Goal: Transaction & Acquisition: Purchase product/service

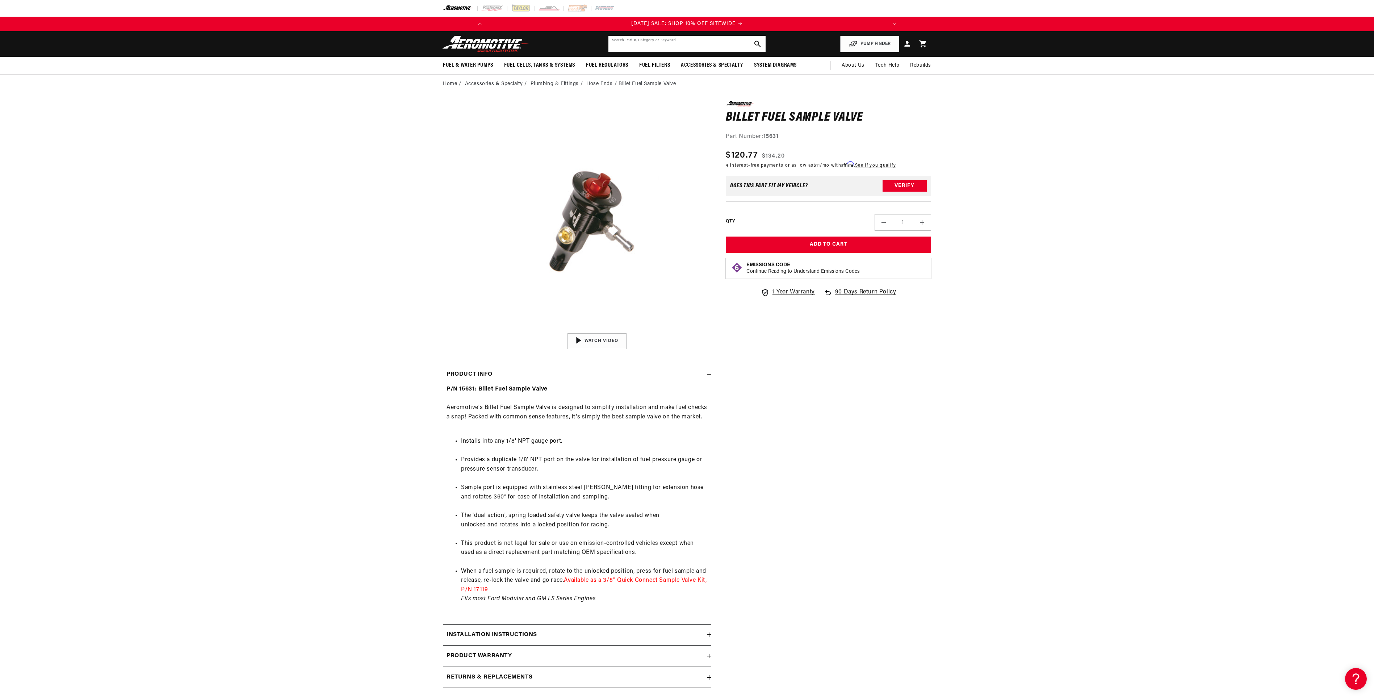
click at [648, 47] on input "text" at bounding box center [686, 44] width 157 height 16
type input "17119"
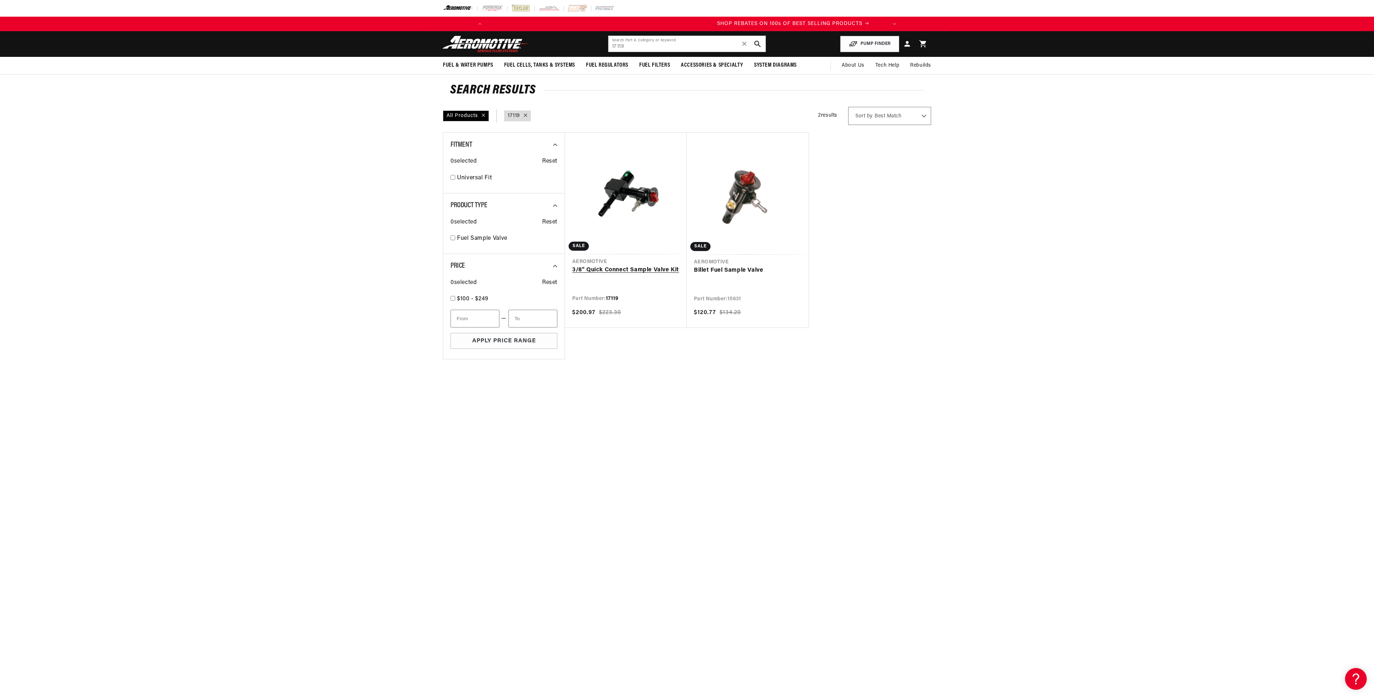
scroll to position [0, 411]
click at [619, 269] on link "3/8" Quick Connect Sample Valve Kit" at bounding box center [625, 269] width 107 height 9
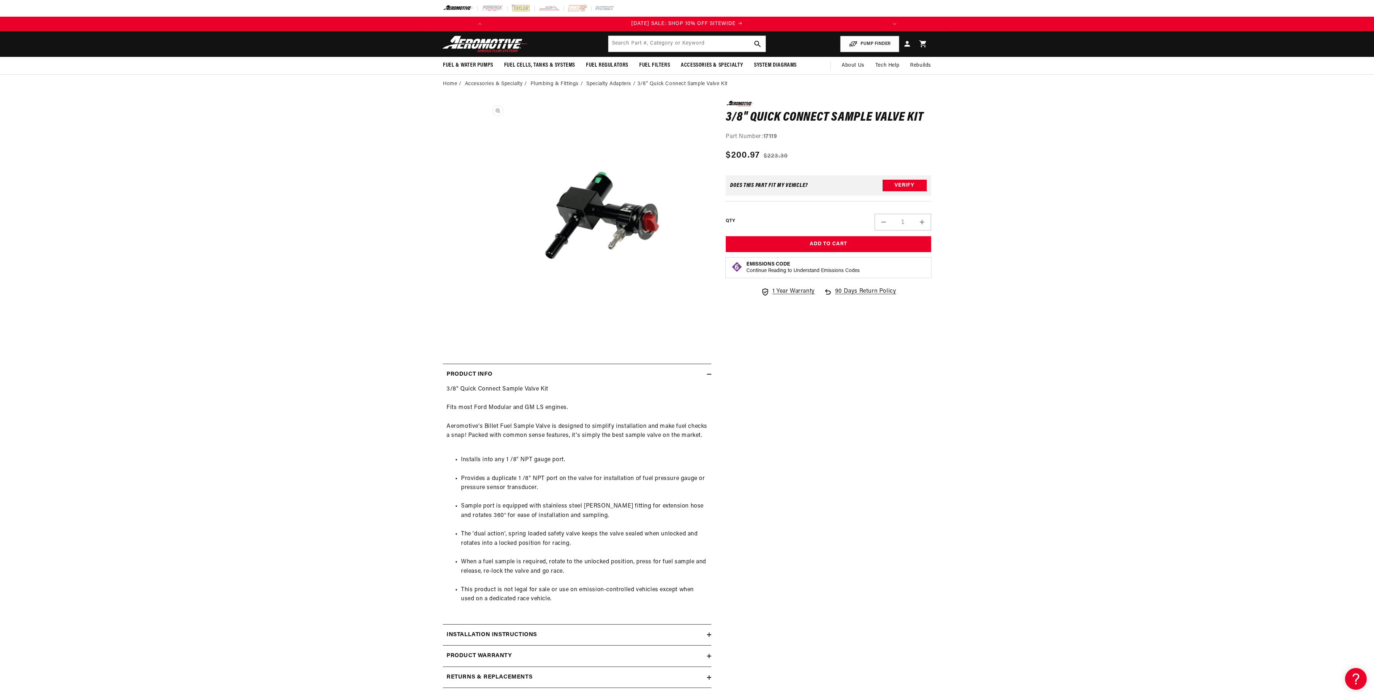
click at [483, 330] on button "Open media 1 in modal" at bounding box center [483, 330] width 0 height 0
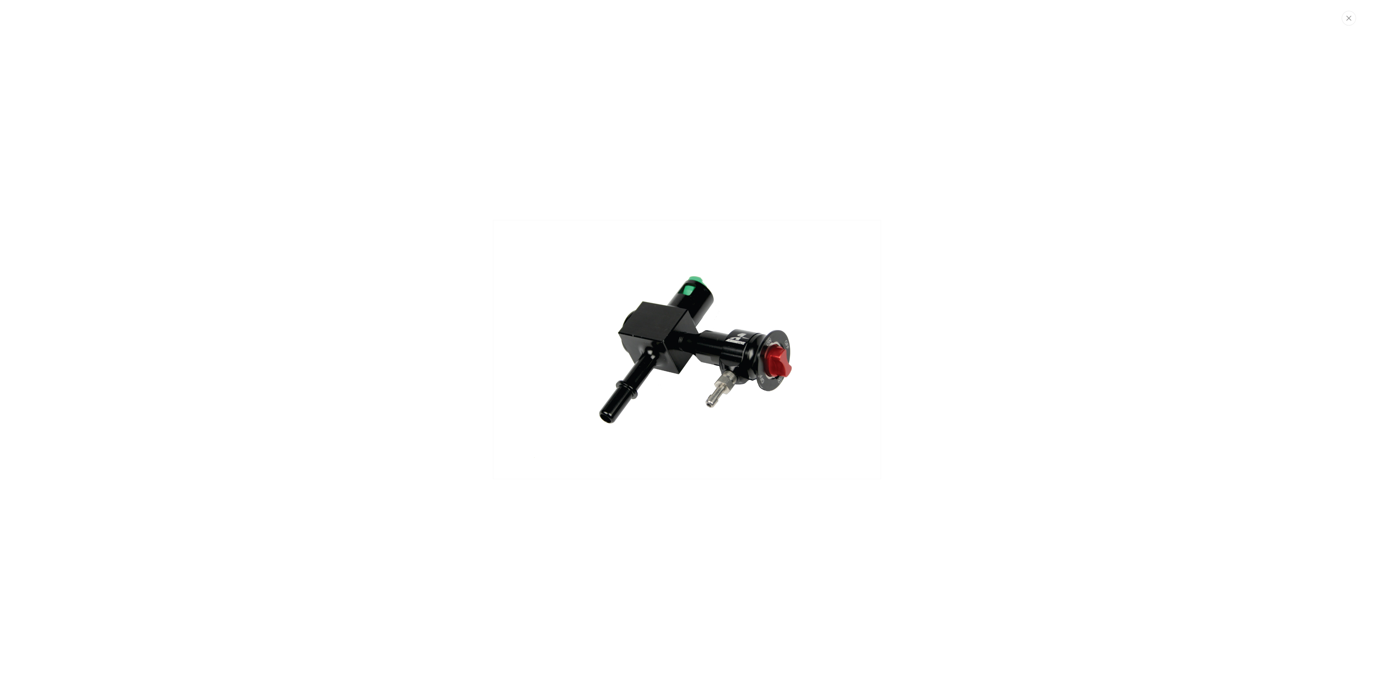
scroll to position [0, 411]
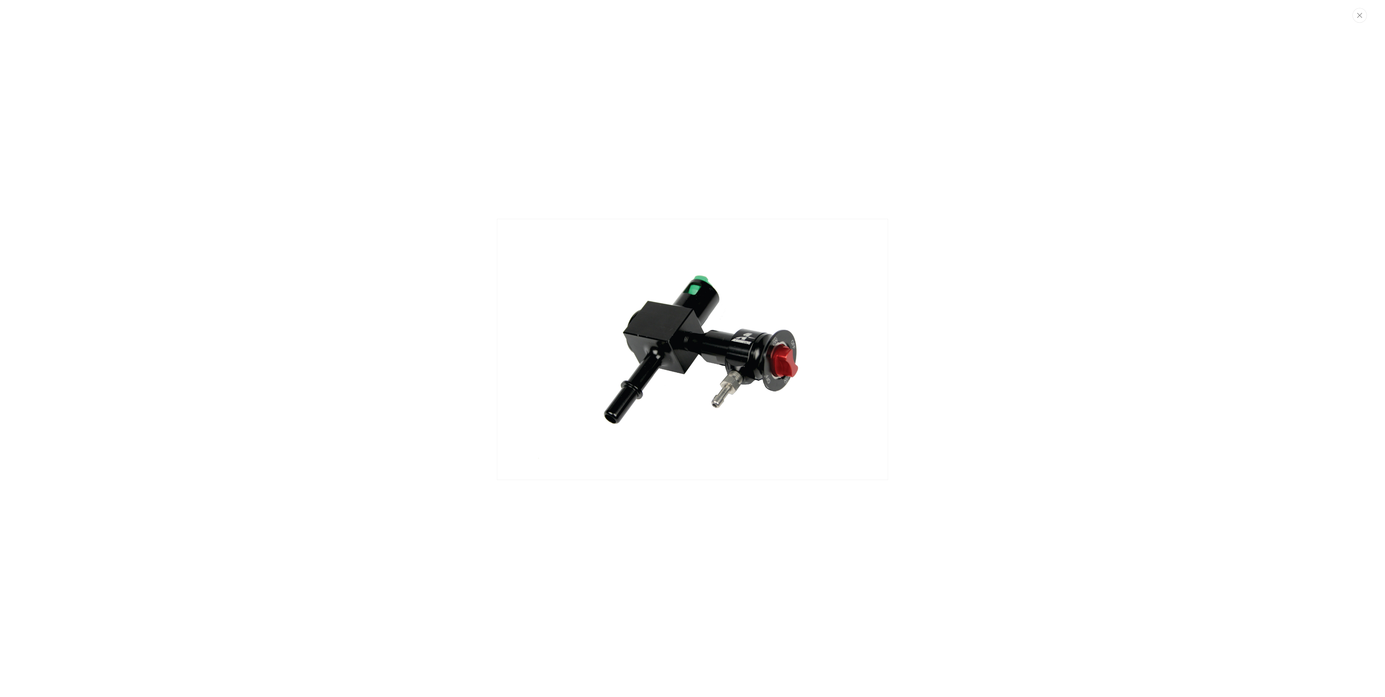
click at [669, 319] on img "Media gallery" at bounding box center [692, 349] width 391 height 261
